Goal: Task Accomplishment & Management: Manage account settings

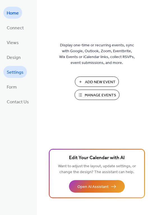
click at [20, 72] on span "Settings" at bounding box center [15, 72] width 17 height 9
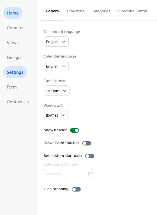
click at [11, 11] on span "Home" at bounding box center [13, 13] width 12 height 9
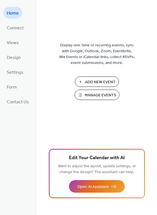
click at [102, 97] on span "Manage Events" at bounding box center [100, 96] width 31 height 6
click at [13, 29] on span "Connect" at bounding box center [15, 28] width 17 height 9
